Goal: Find specific page/section: Find specific page/section

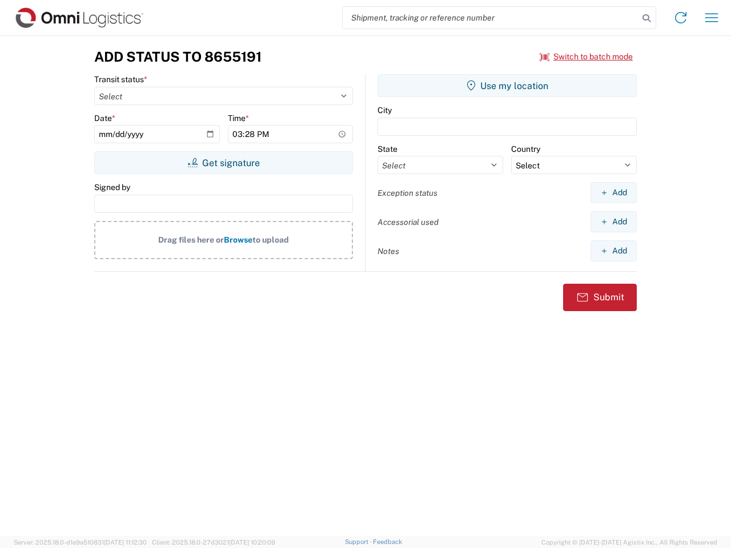
click at [490, 18] on input "search" at bounding box center [491, 18] width 296 height 22
click at [646, 18] on icon at bounding box center [646, 18] width 16 height 16
click at [681, 18] on icon at bounding box center [680, 18] width 18 height 18
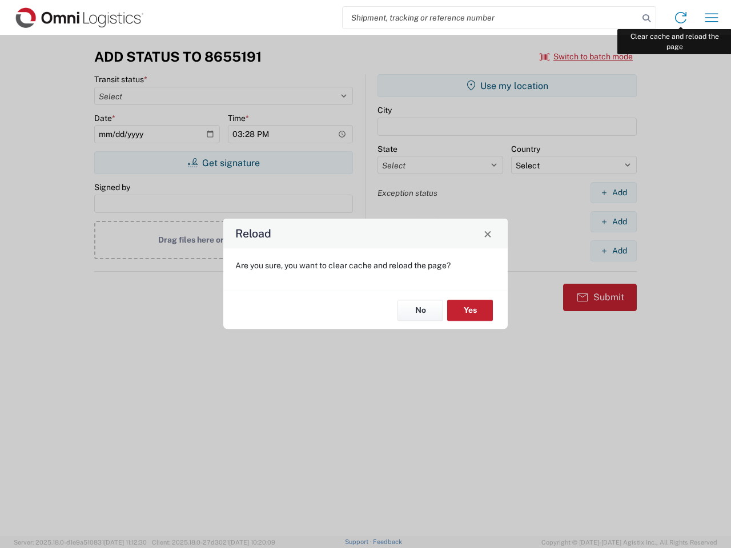
click at [711, 18] on div "Reload Are you sure, you want to clear cache and reload the page? No Yes" at bounding box center [365, 274] width 731 height 548
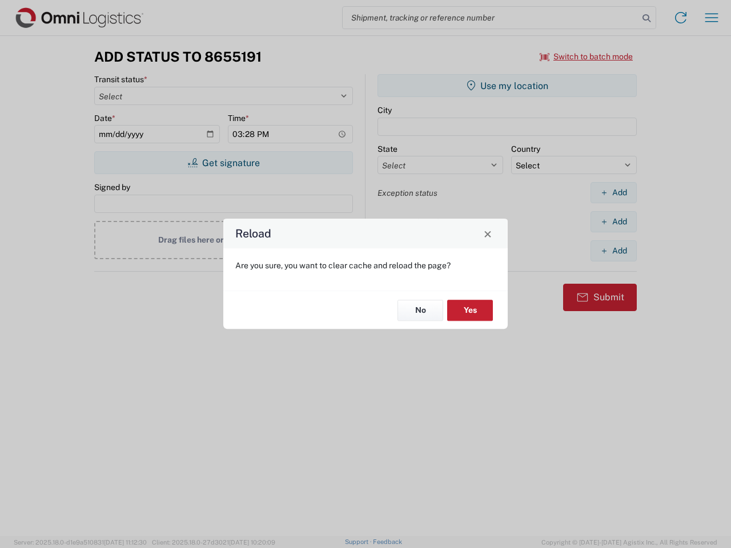
click at [586, 57] on div "Reload Are you sure, you want to clear cache and reload the page? No Yes" at bounding box center [365, 274] width 731 height 548
click at [223, 163] on div "Reload Are you sure, you want to clear cache and reload the page? No Yes" at bounding box center [365, 274] width 731 height 548
click at [507, 86] on div "Reload Are you sure, you want to clear cache and reload the page? No Yes" at bounding box center [365, 274] width 731 height 548
click at [613, 192] on div "Reload Are you sure, you want to clear cache and reload the page? No Yes" at bounding box center [365, 274] width 731 height 548
click at [613, 222] on div "Reload Are you sure, you want to clear cache and reload the page? No Yes" at bounding box center [365, 274] width 731 height 548
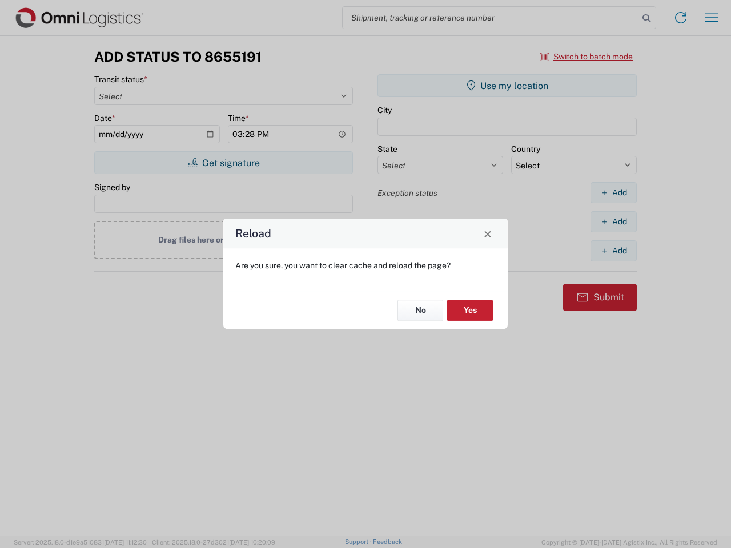
click at [613, 251] on div "Reload Are you sure, you want to clear cache and reload the page? No Yes" at bounding box center [365, 274] width 731 height 548
